Goal: Obtain resource: Download file/media

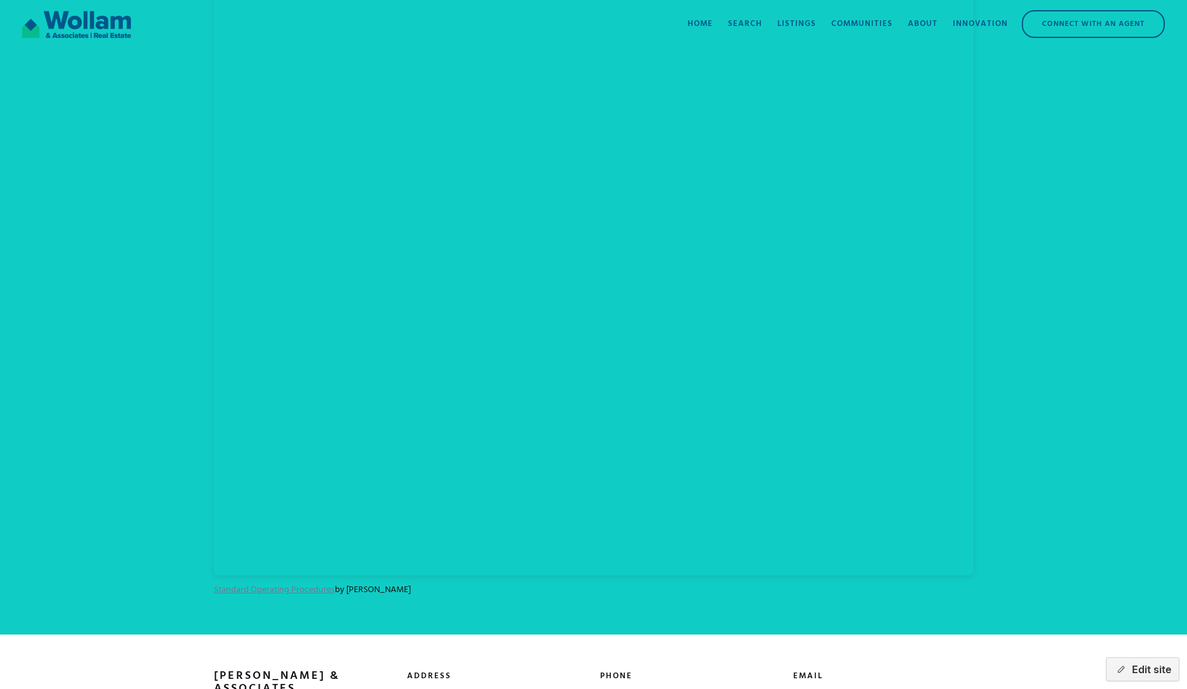
scroll to position [635, 0]
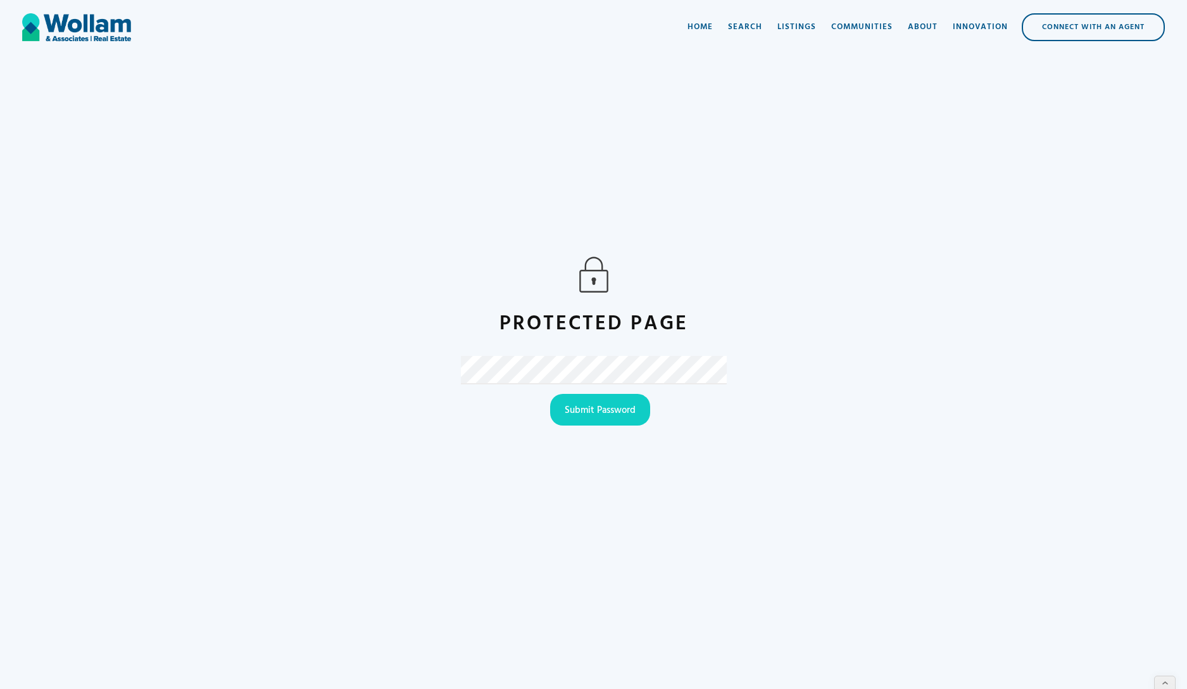
click at [550, 394] on input "Submit Password" at bounding box center [600, 410] width 100 height 32
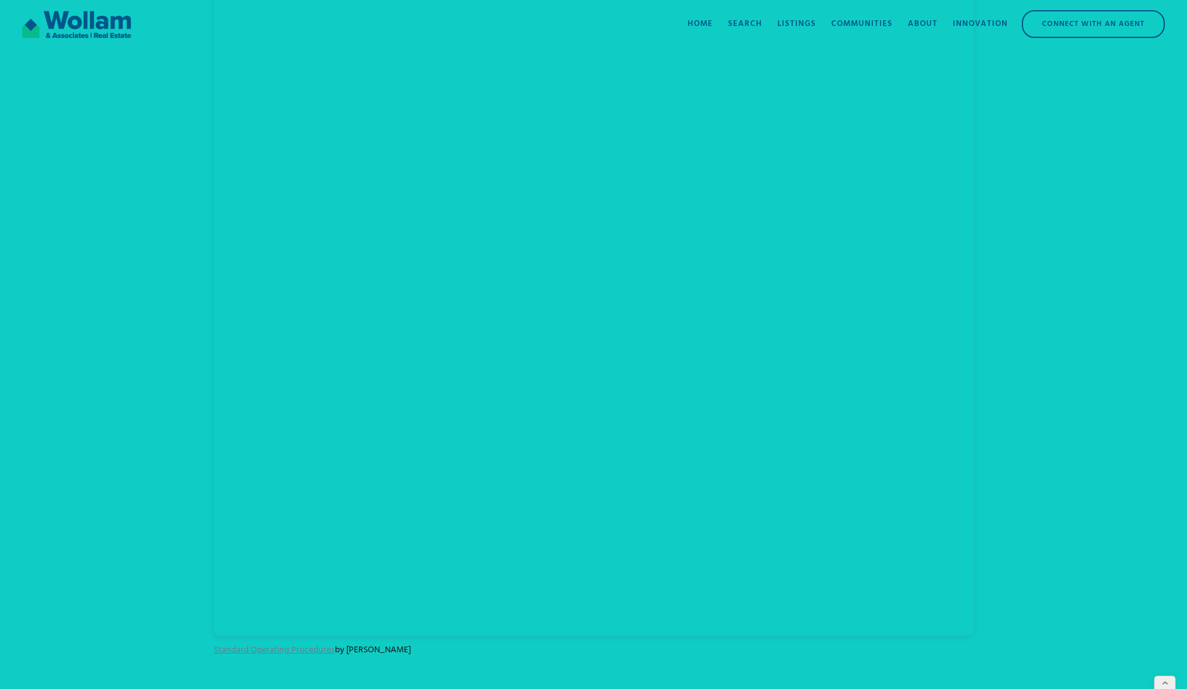
scroll to position [557, 0]
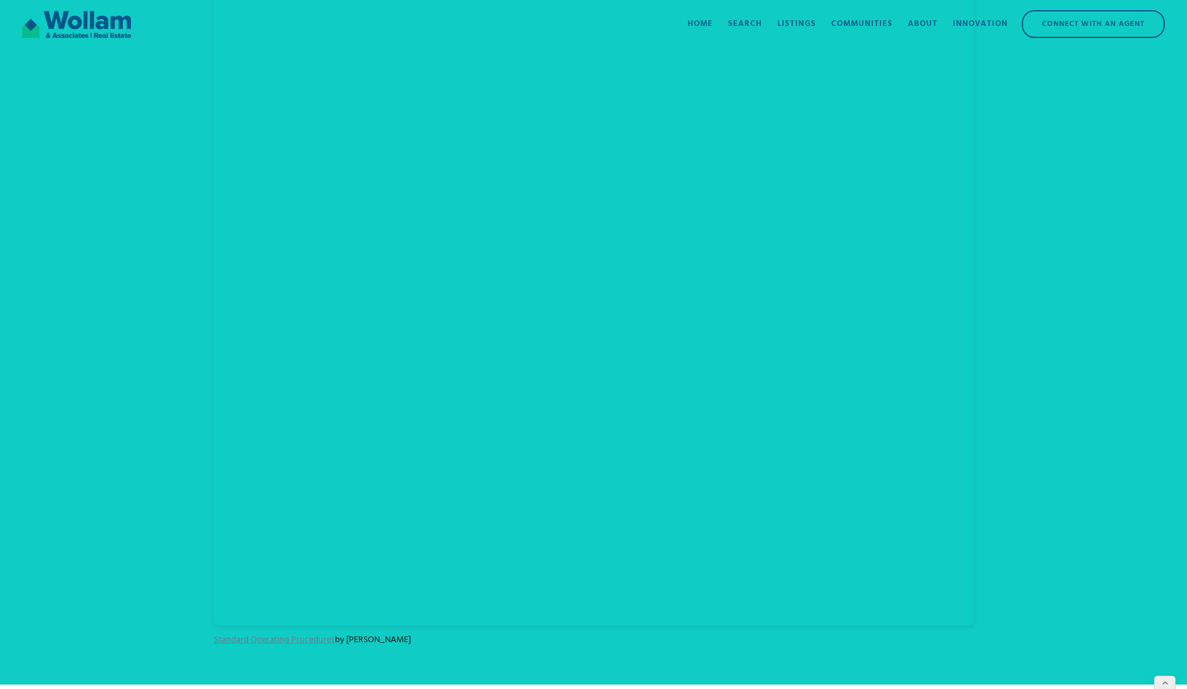
click at [1044, 377] on div "Standard Operating Procedures by [PERSON_NAME]" at bounding box center [593, 201] width 1187 height 965
